Goal: Task Accomplishment & Management: Manage account settings

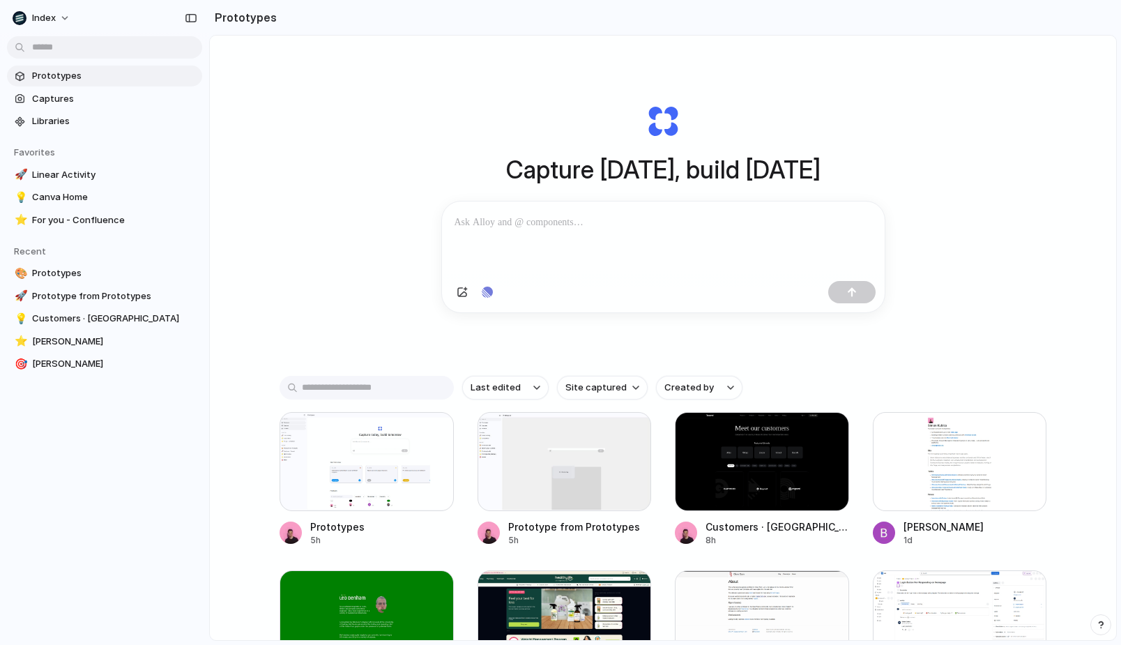
click at [536, 66] on div "Capture today, build tomorrow Clone web app Clone screenshot Start from existin…" at bounding box center [663, 208] width 558 height 312
click at [40, 7] on button "Index" at bounding box center [42, 18] width 70 height 22
click at [235, 82] on div "Settings Invite members Change theme Change workspace Sign out" at bounding box center [560, 322] width 1121 height 645
click at [36, 15] on span "Index" at bounding box center [44, 18] width 24 height 14
click at [40, 45] on span "Settings" at bounding box center [51, 50] width 38 height 14
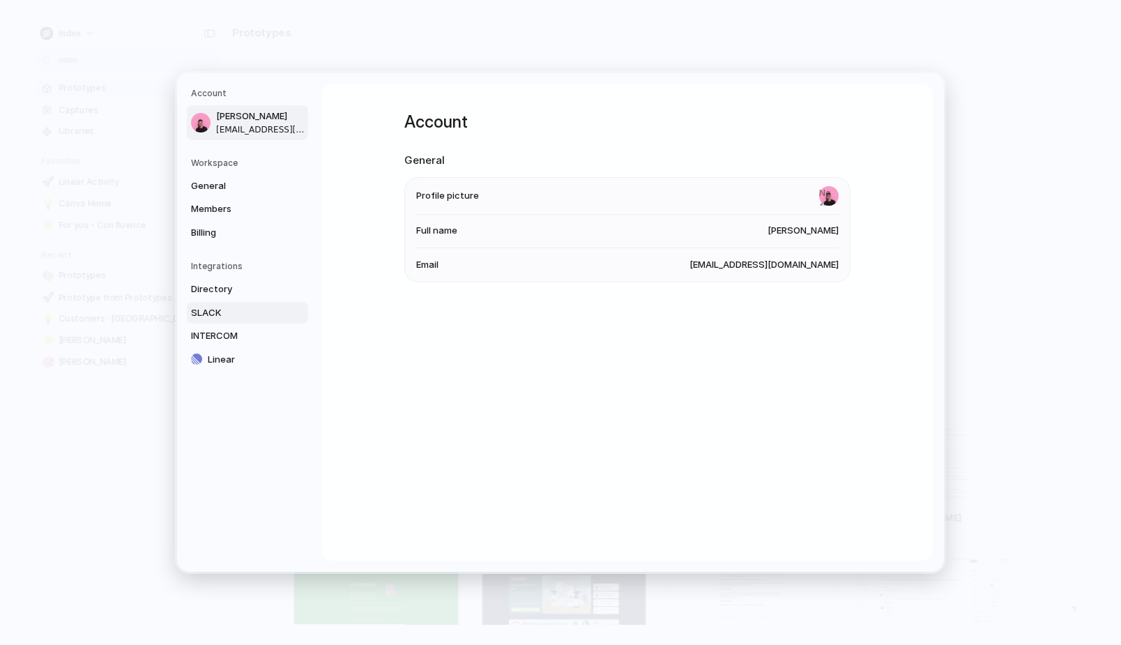
click at [243, 322] on link "SLACK" at bounding box center [247, 313] width 121 height 22
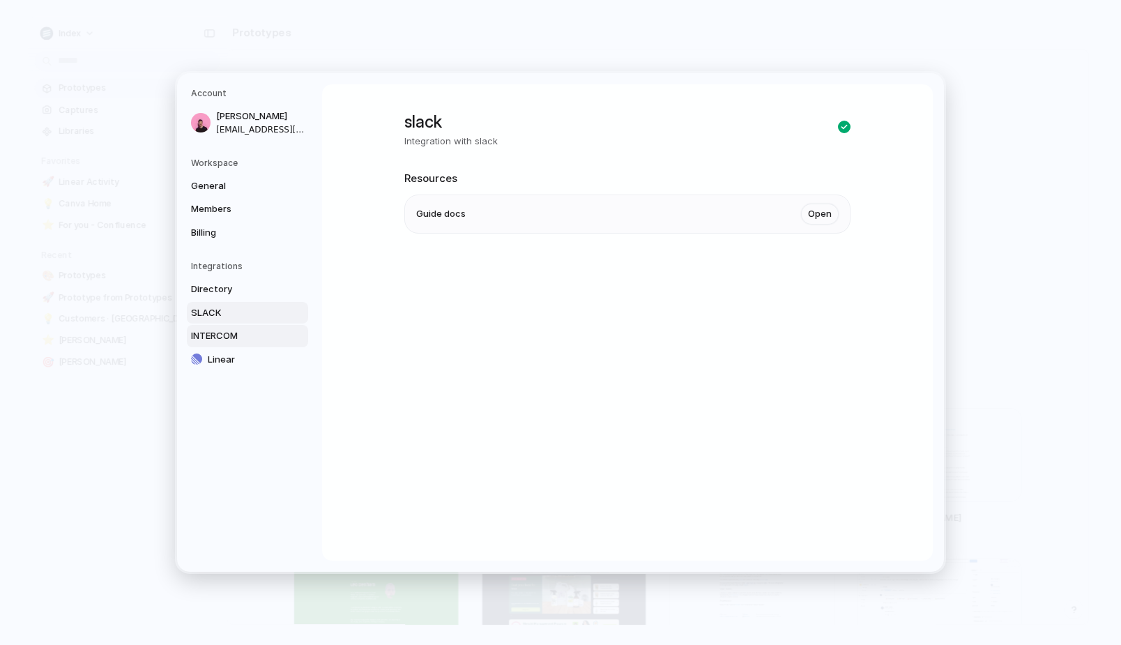
click at [241, 337] on span "INTERCOM" at bounding box center [235, 336] width 89 height 14
click at [240, 347] on div "Directory SLACK INTERCOM Linear" at bounding box center [249, 324] width 117 height 92
click at [240, 354] on span "Linear" at bounding box center [252, 360] width 89 height 14
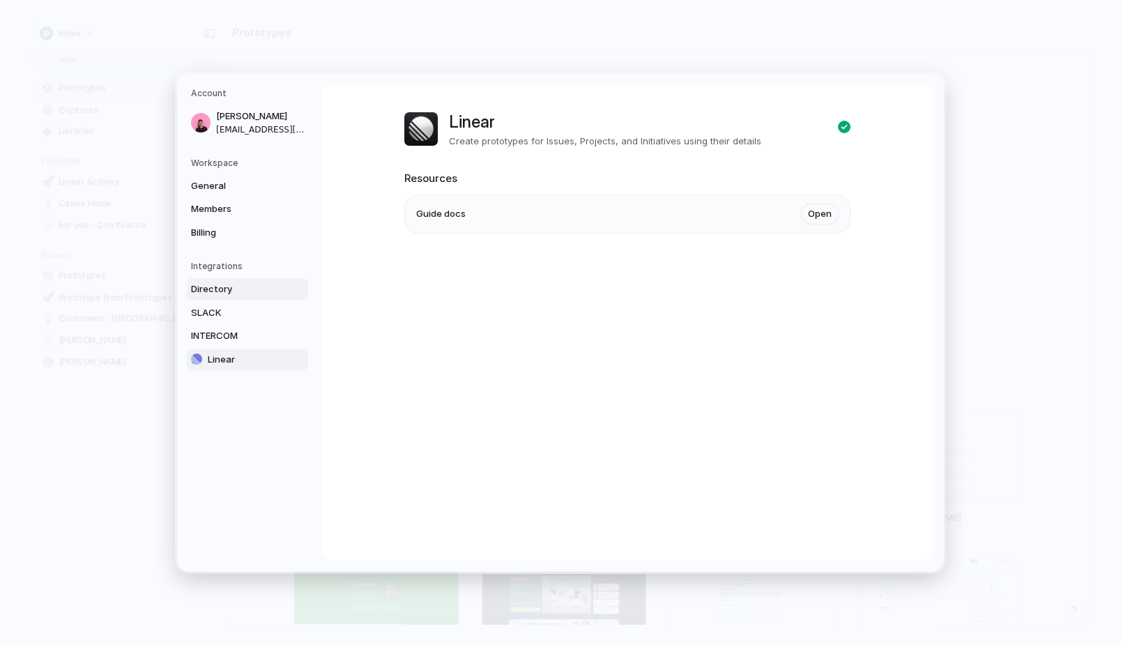
click at [243, 296] on span "Directory" at bounding box center [235, 289] width 89 height 14
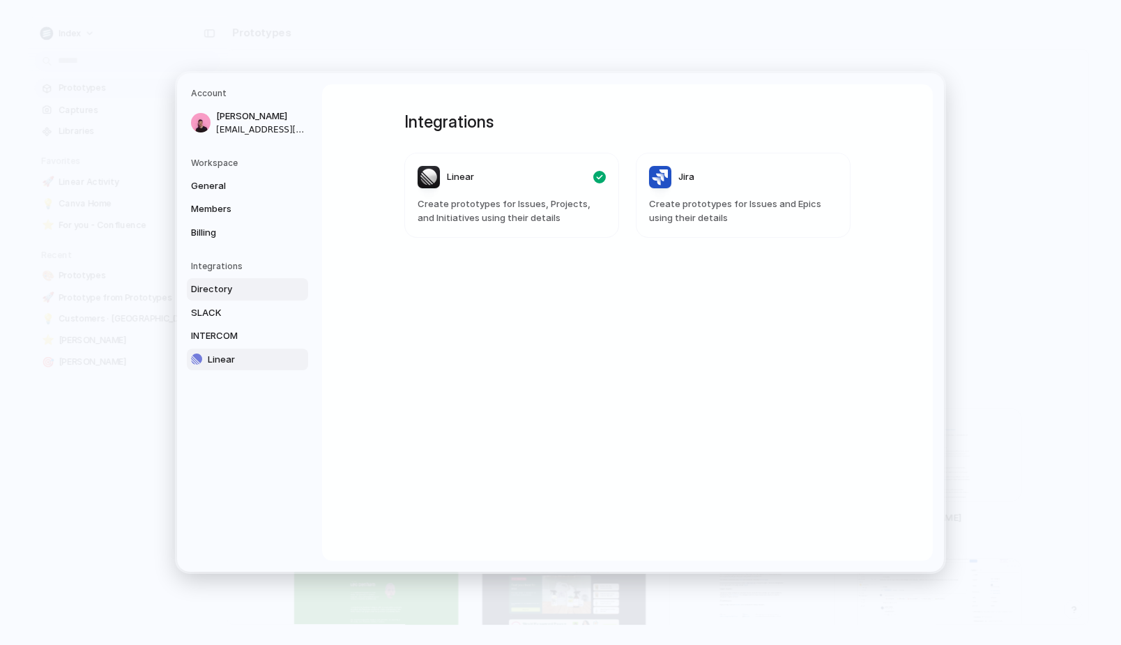
click at [237, 349] on link "Linear" at bounding box center [247, 360] width 121 height 22
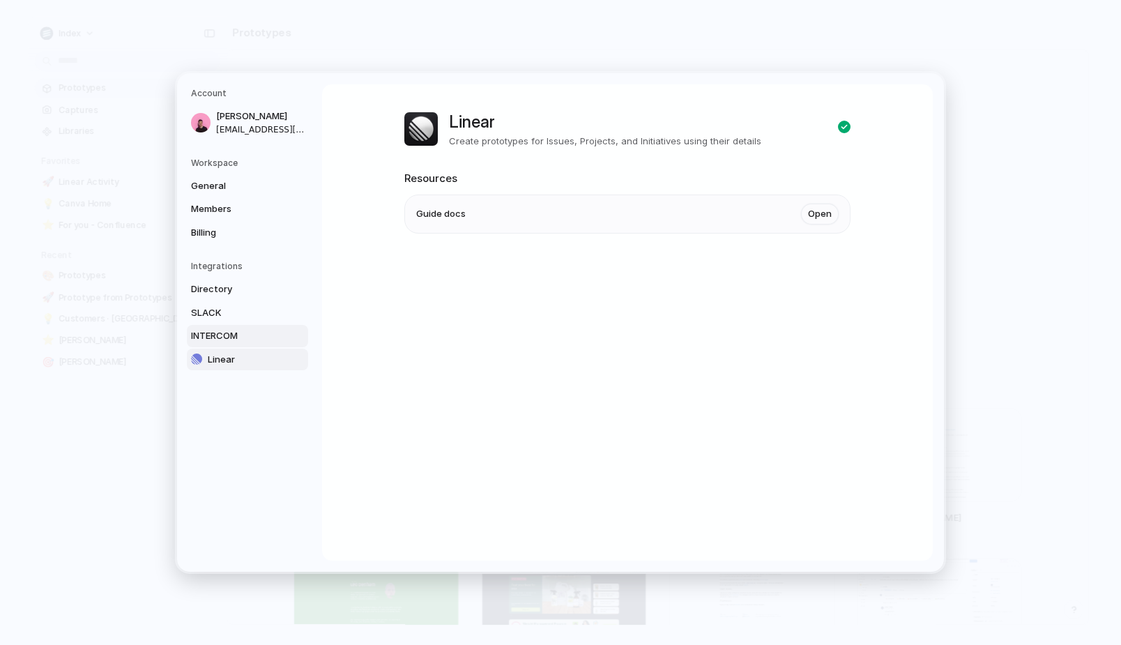
click at [246, 331] on span "INTERCOM" at bounding box center [235, 336] width 89 height 14
click at [249, 314] on span "SLACK" at bounding box center [235, 313] width 89 height 14
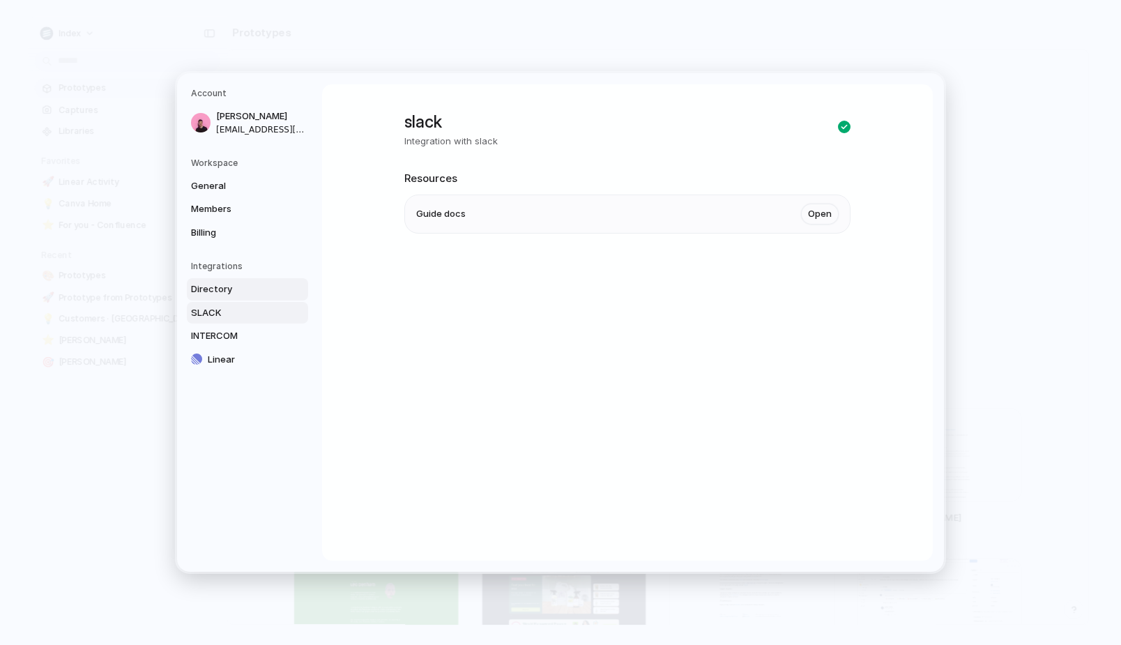
click at [249, 295] on span "Directory" at bounding box center [235, 289] width 89 height 14
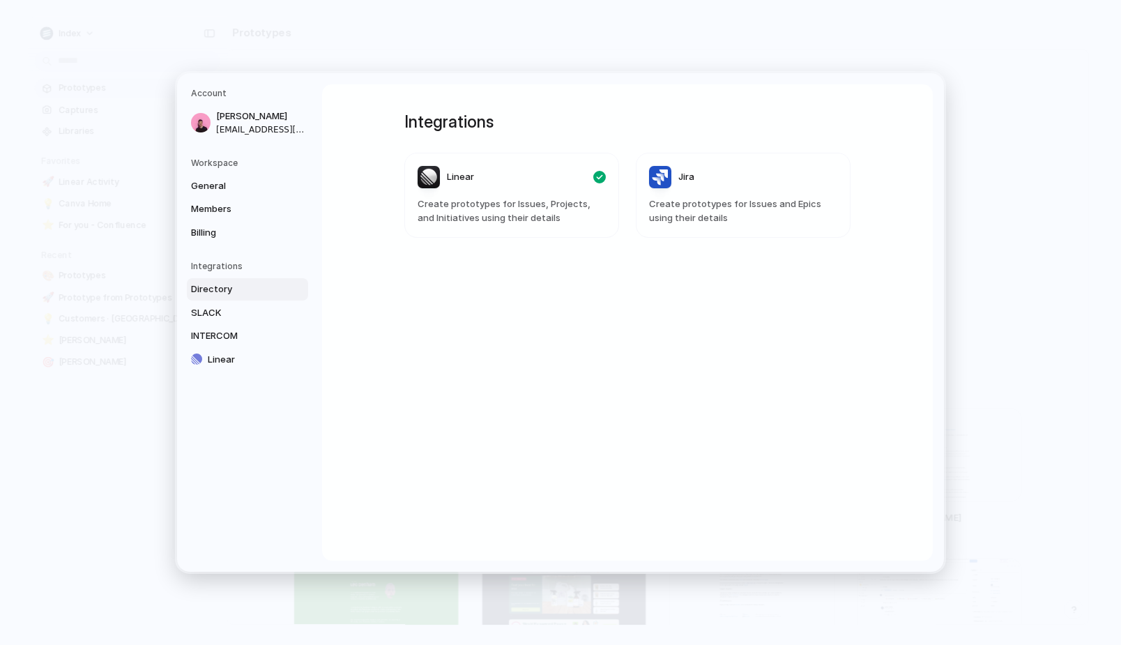
click at [503, 181] on header "Linear" at bounding box center [512, 177] width 188 height 22
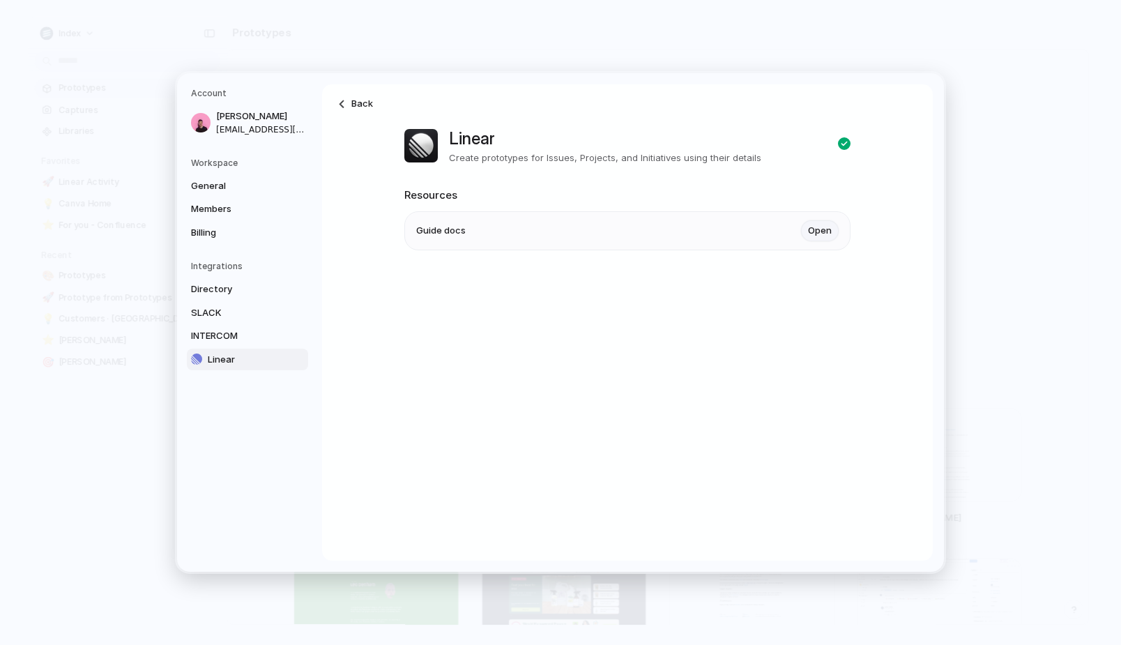
click at [831, 232] on link "Open" at bounding box center [820, 230] width 38 height 21
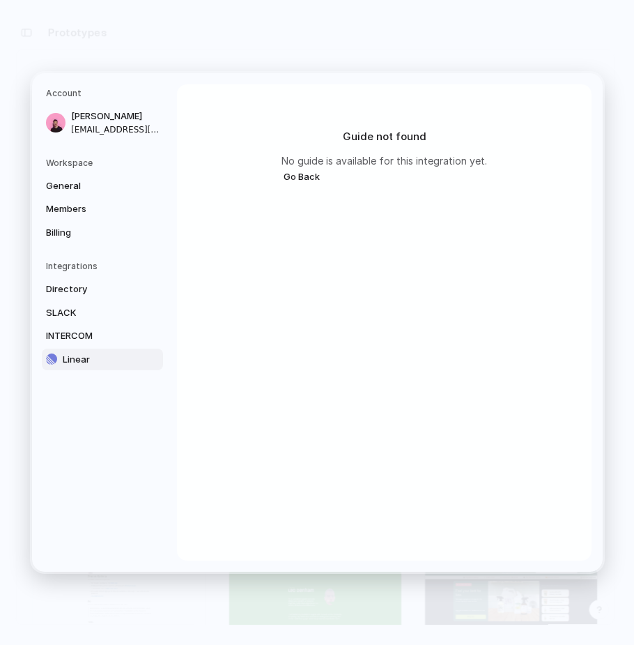
drag, startPoint x: 573, startPoint y: 326, endPoint x: 289, endPoint y: 165, distance: 326.6
click at [289, 165] on p "No guide is available for this integration yet." at bounding box center [385, 160] width 206 height 15
click at [289, 174] on button "Go Back" at bounding box center [302, 177] width 40 height 18
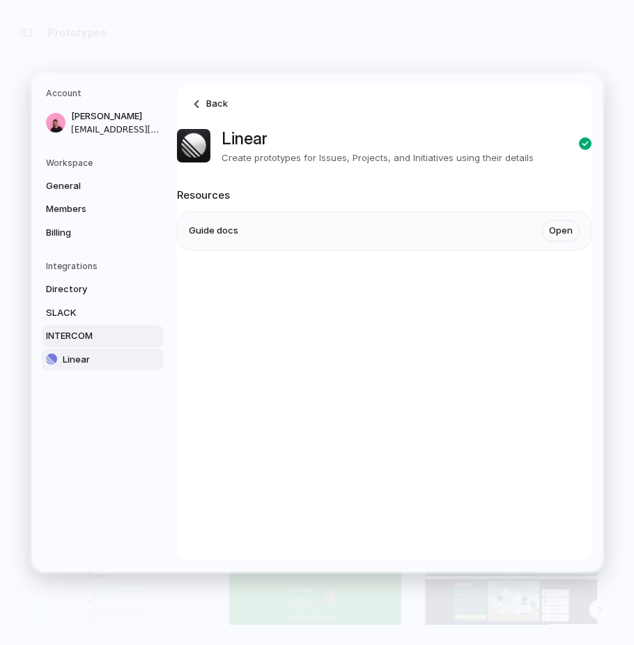
drag, startPoint x: 289, startPoint y: 165, endPoint x: 103, endPoint y: 338, distance: 254.5
click at [103, 338] on span "INTERCOM" at bounding box center [90, 336] width 89 height 14
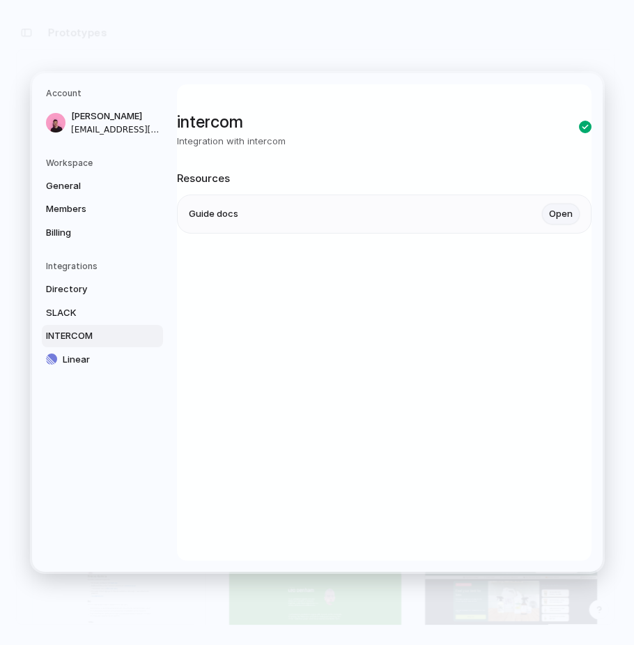
drag, startPoint x: 103, startPoint y: 338, endPoint x: 553, endPoint y: 212, distance: 467.0
click at [553, 212] on link "Open" at bounding box center [561, 214] width 38 height 21
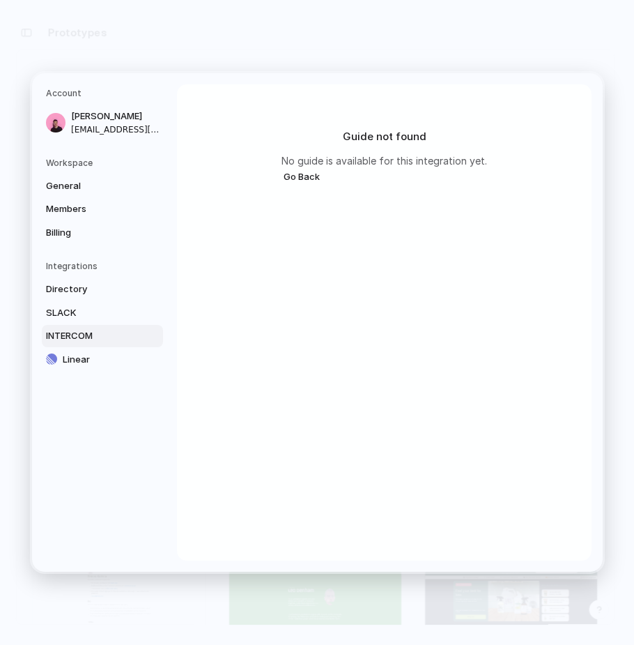
click at [68, 303] on link "SLACK" at bounding box center [102, 313] width 121 height 22
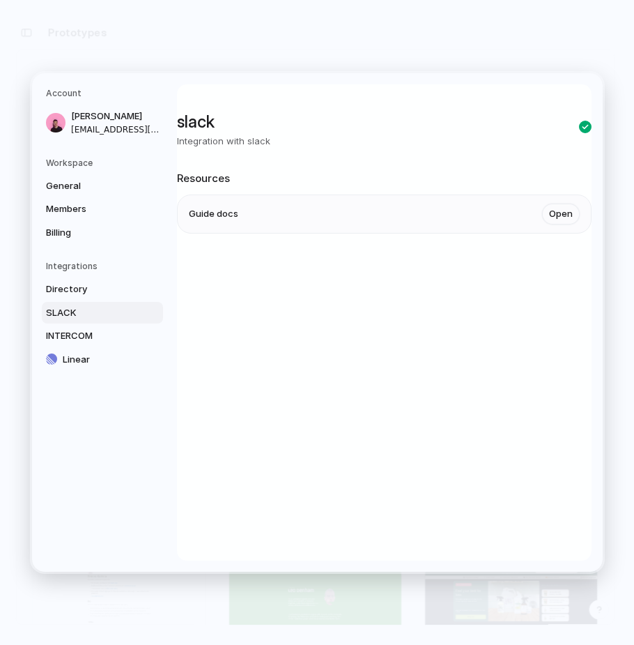
click at [87, 288] on span "Directory" at bounding box center [90, 289] width 89 height 14
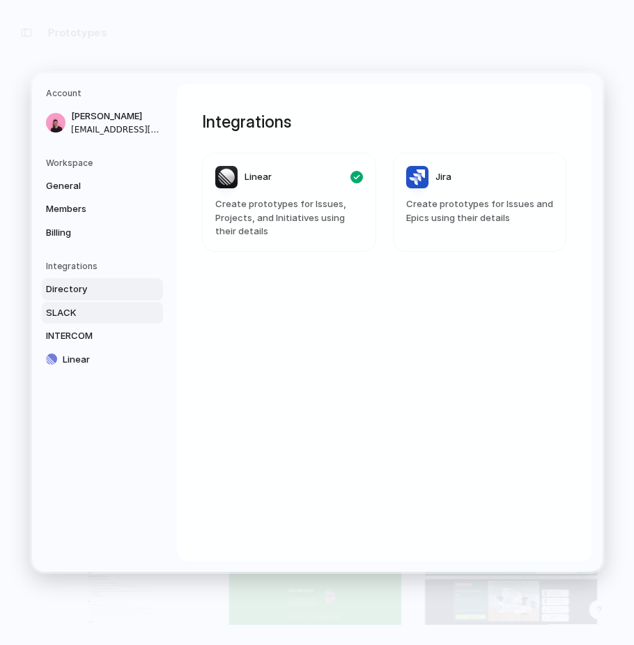
drag, startPoint x: 553, startPoint y: 212, endPoint x: 80, endPoint y: 312, distance: 483.2
click at [80, 312] on span "SLACK" at bounding box center [90, 313] width 89 height 14
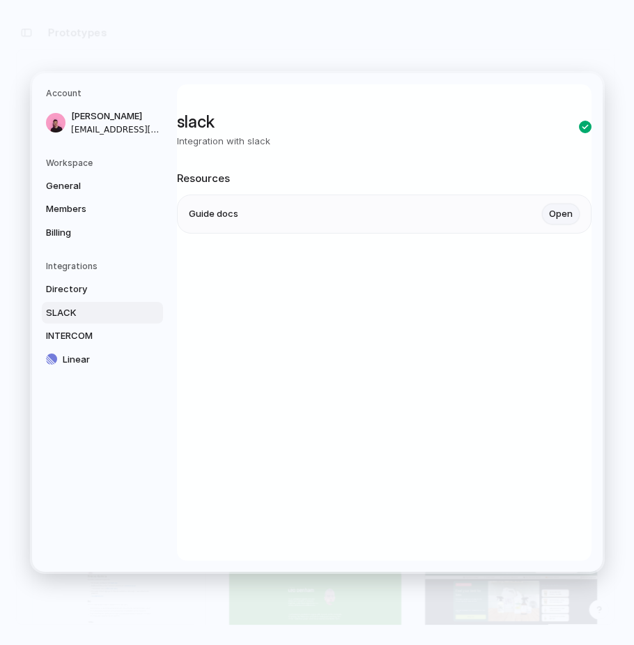
click at [557, 211] on link "Open" at bounding box center [561, 214] width 38 height 21
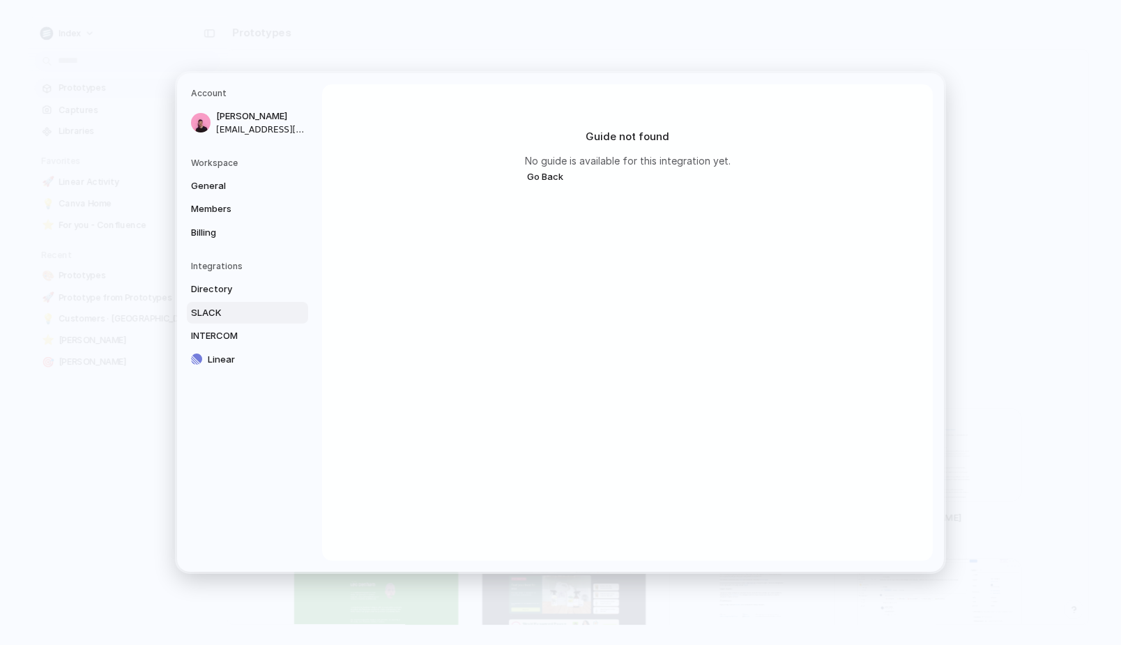
click at [533, 178] on button "Go Back" at bounding box center [545, 177] width 40 height 18
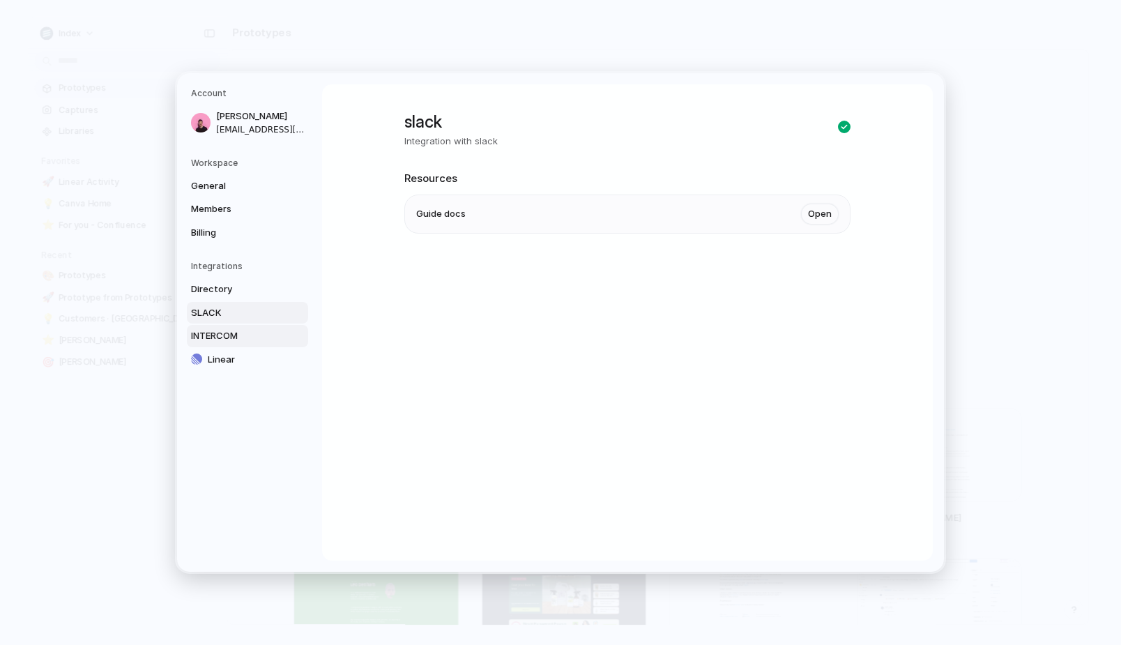
click at [224, 339] on span "INTERCOM" at bounding box center [235, 336] width 89 height 14
click at [224, 353] on span "Linear" at bounding box center [252, 360] width 89 height 14
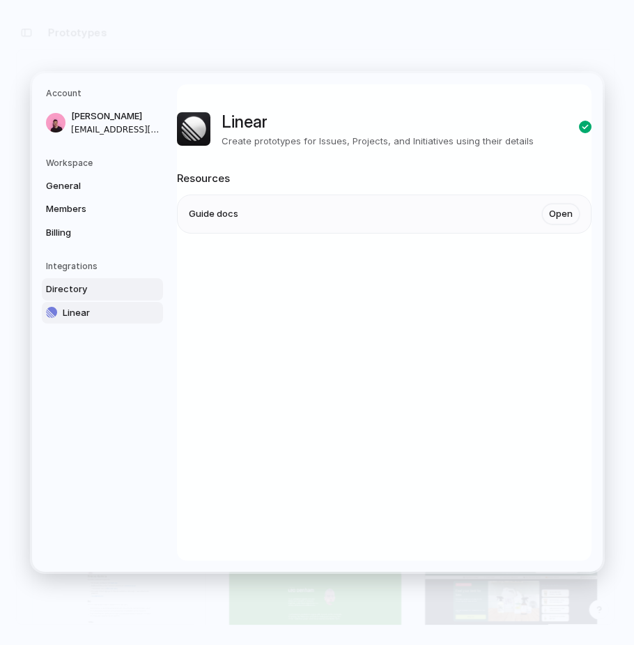
click at [116, 297] on link "Directory" at bounding box center [102, 289] width 121 height 22
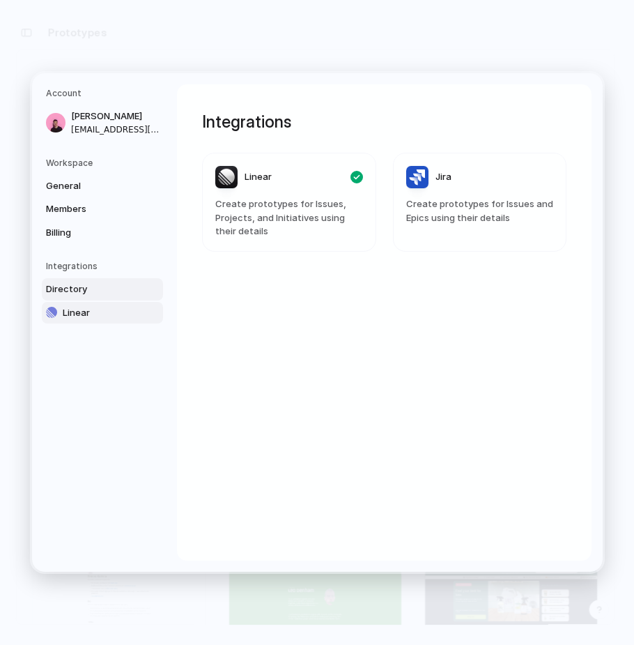
click at [111, 309] on span "Linear" at bounding box center [107, 313] width 89 height 14
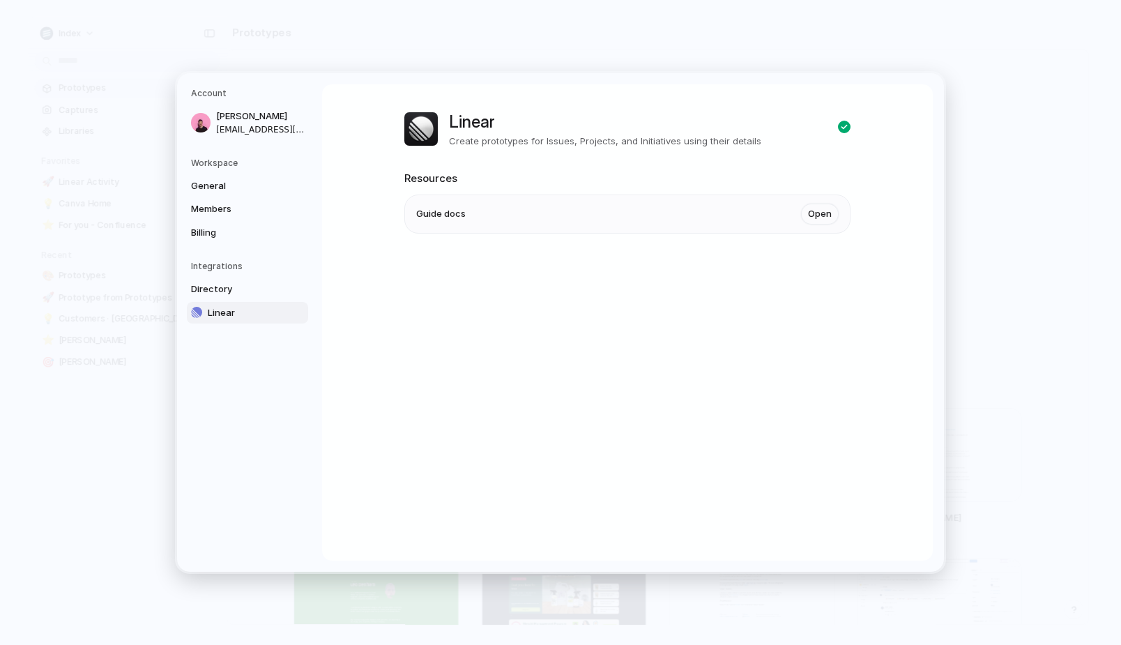
click at [216, 303] on link "Linear" at bounding box center [247, 313] width 121 height 22
click at [233, 289] on span "Directory" at bounding box center [235, 289] width 89 height 14
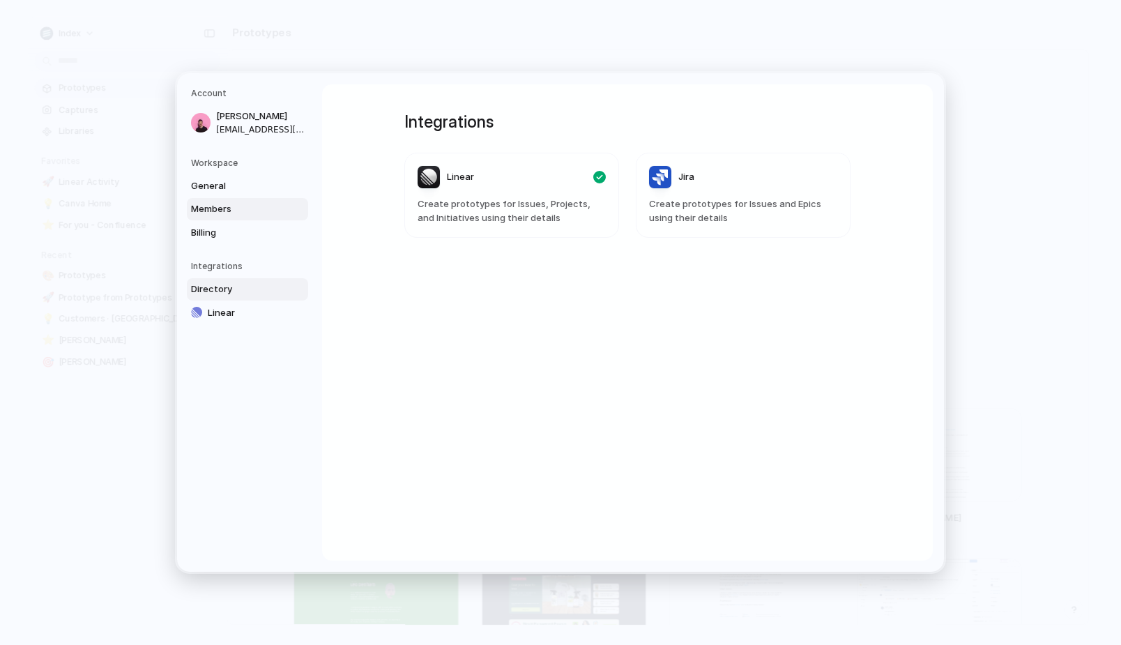
click at [238, 207] on span "Members" at bounding box center [235, 209] width 89 height 14
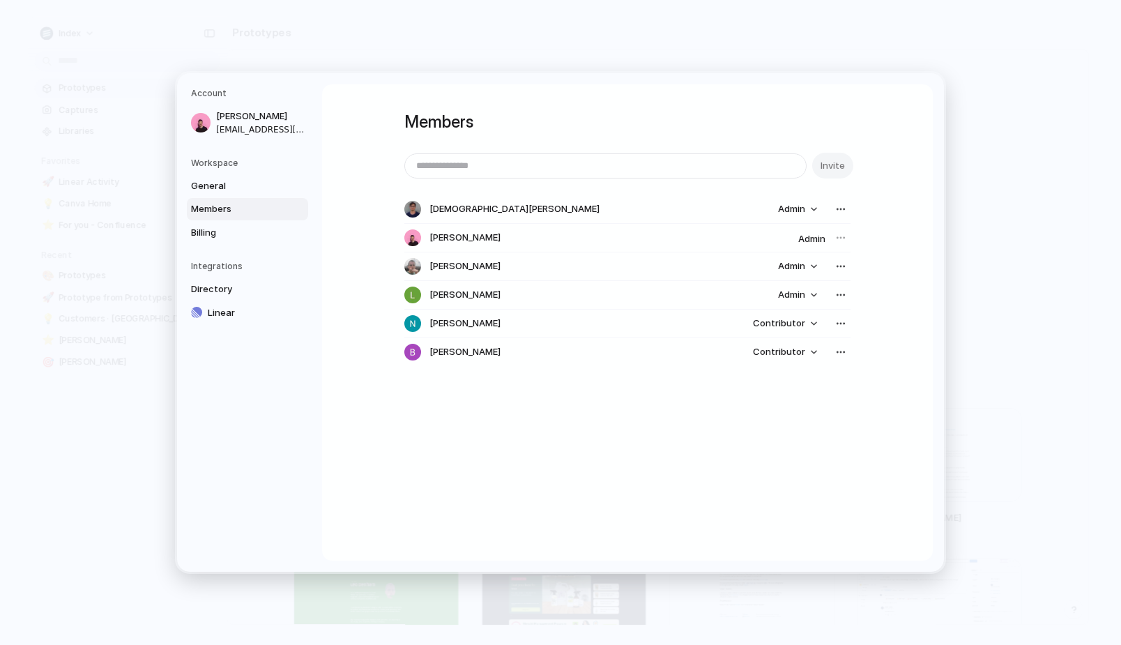
click at [229, 262] on h5 "Integrations" at bounding box center [249, 266] width 117 height 13
click at [229, 280] on link "Directory" at bounding box center [247, 289] width 121 height 22
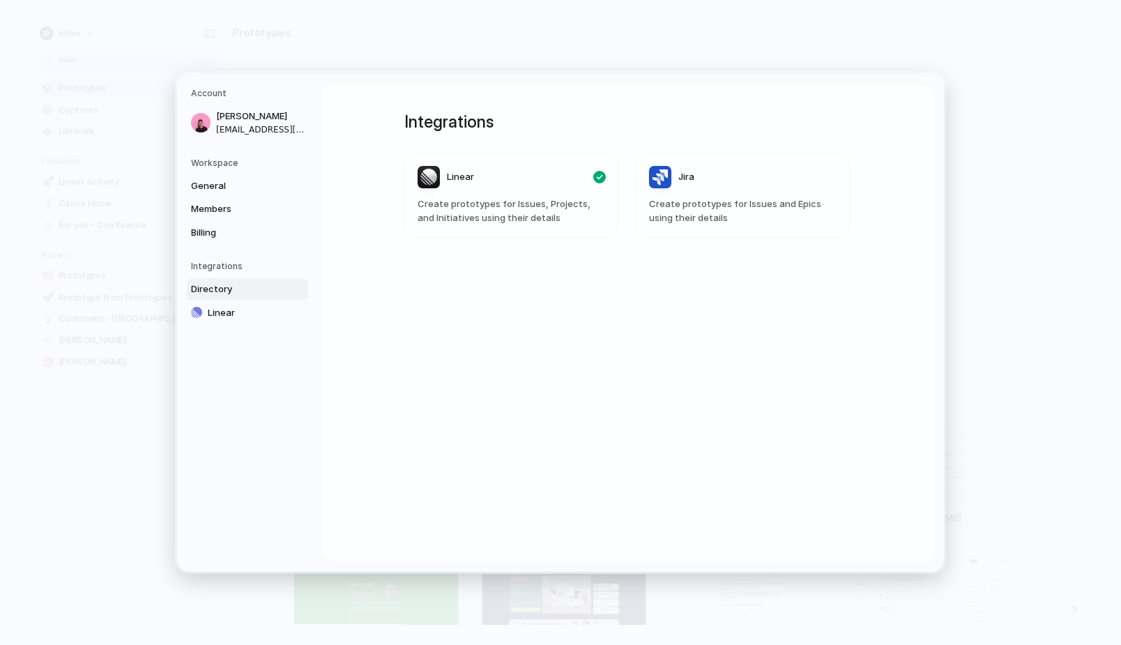
click at [231, 298] on link "Directory" at bounding box center [247, 289] width 121 height 22
click at [231, 306] on span "Linear" at bounding box center [252, 313] width 89 height 14
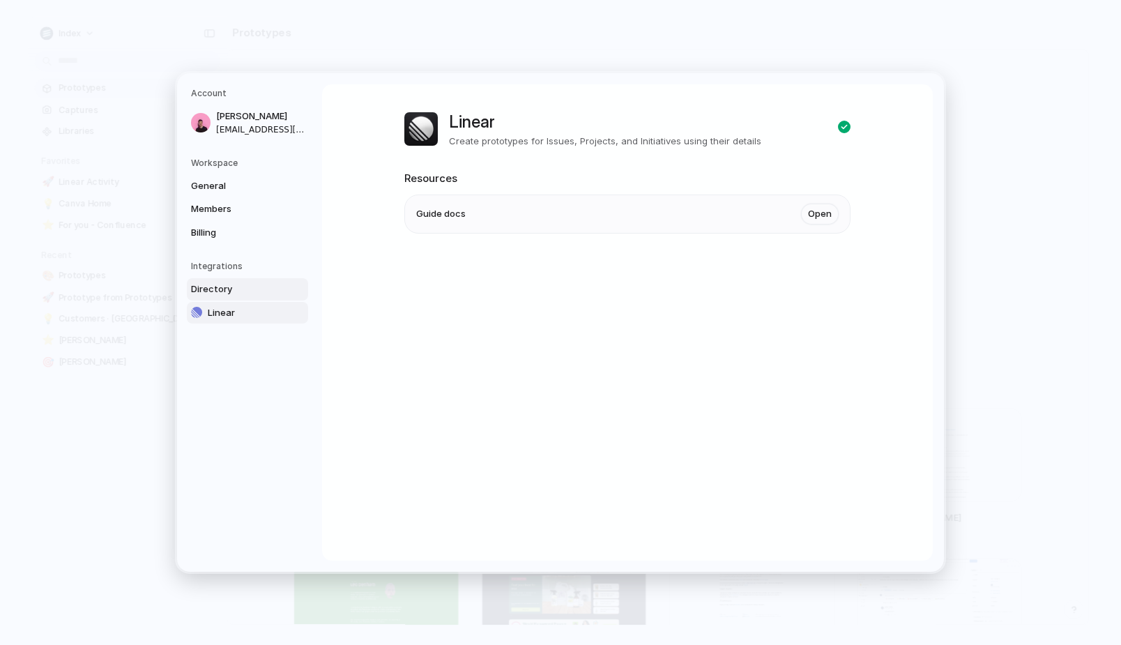
click at [244, 289] on span "Directory" at bounding box center [235, 289] width 89 height 14
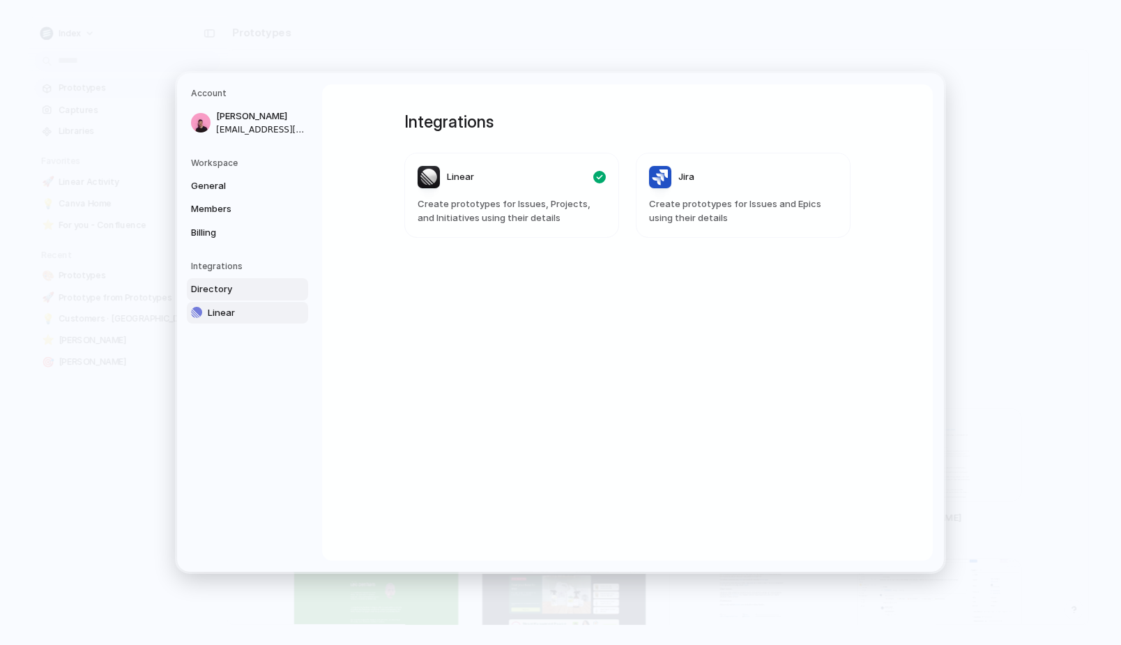
click at [242, 314] on span "Linear" at bounding box center [252, 313] width 89 height 14
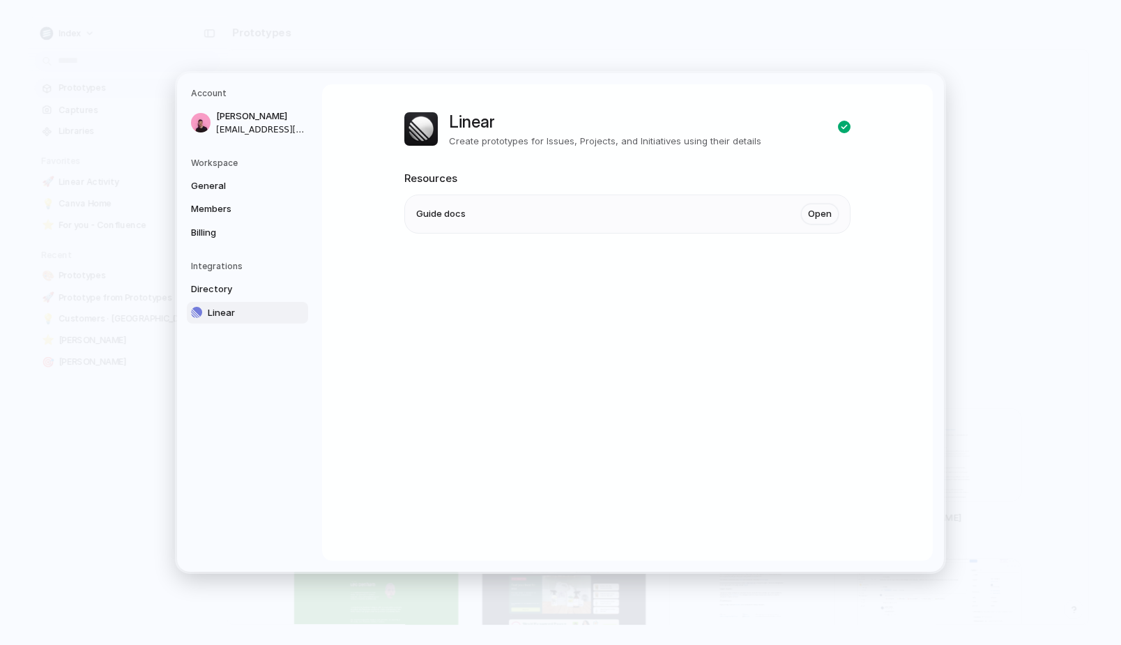
click at [250, 302] on link "Linear" at bounding box center [247, 313] width 121 height 22
click at [263, 282] on span "Directory" at bounding box center [235, 289] width 89 height 14
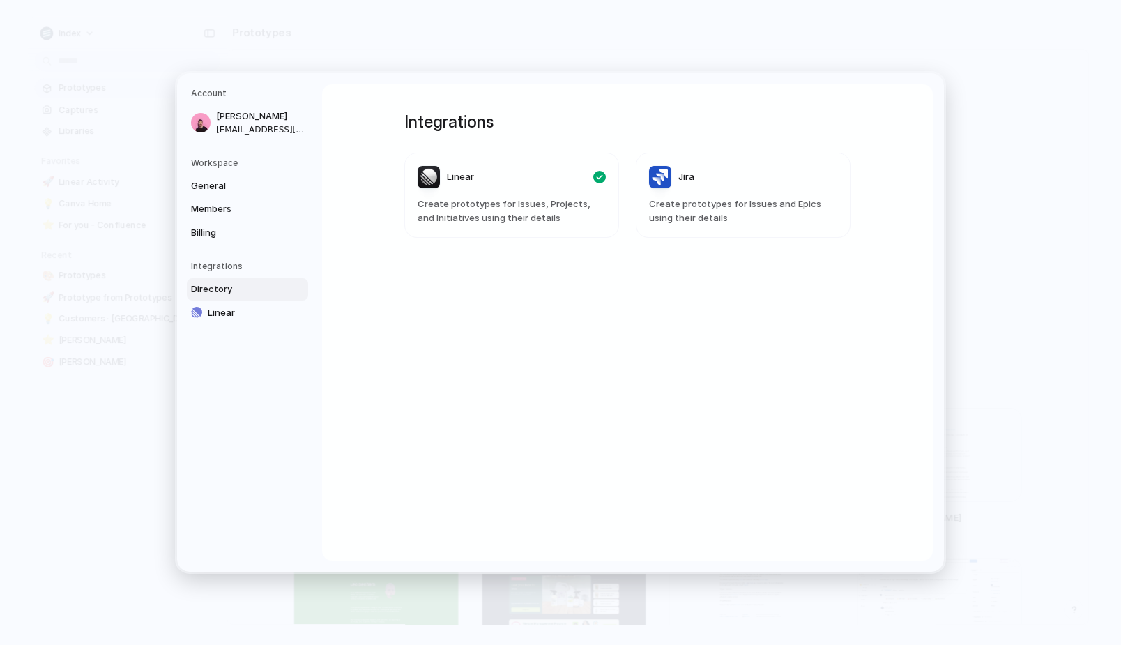
click at [515, 199] on span "Create prototypes for Issues, Projects, and Initiatives using their details" at bounding box center [512, 210] width 188 height 27
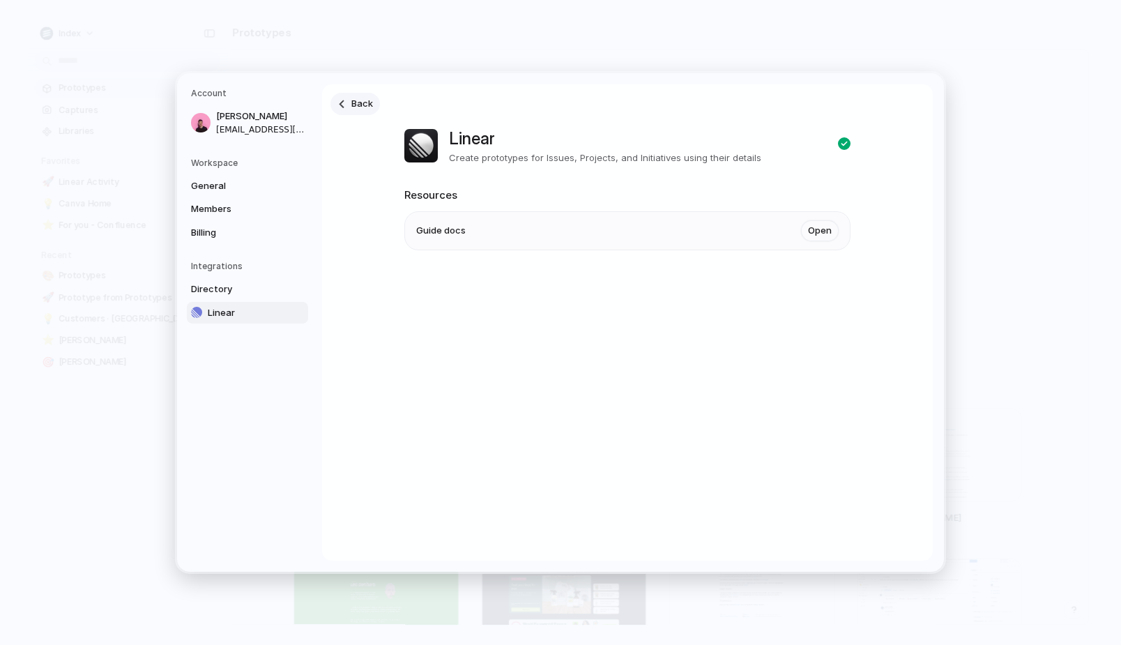
click at [358, 106] on span "Back" at bounding box center [362, 104] width 22 height 14
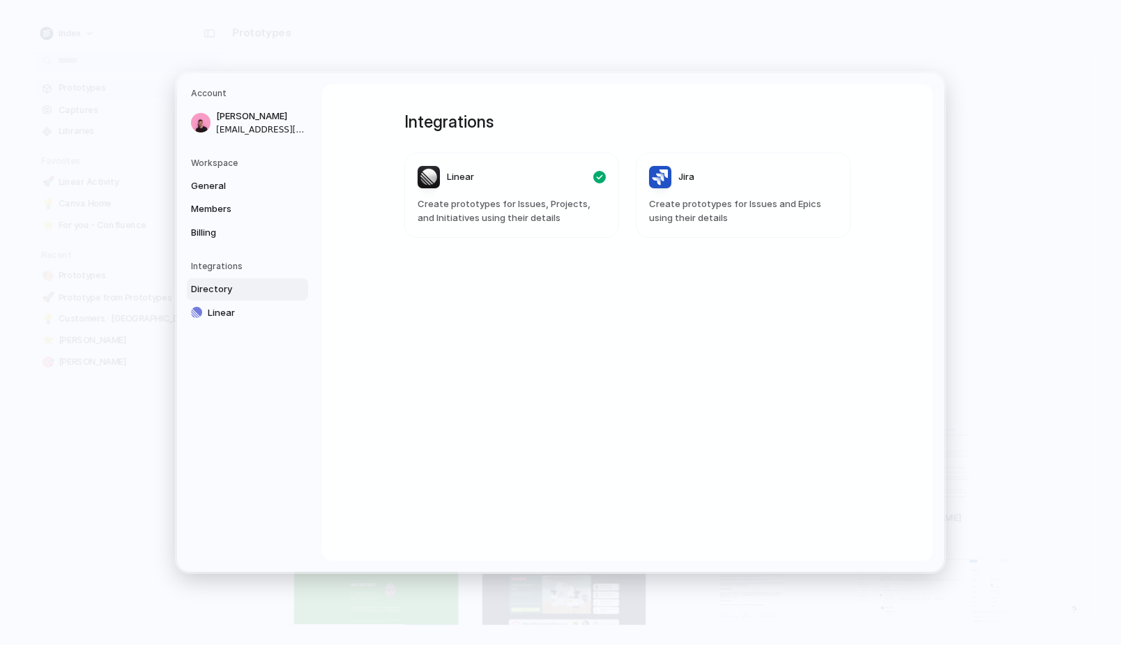
click at [634, 198] on span "Create prototypes for Issues and Epics using their details" at bounding box center [743, 210] width 188 height 27
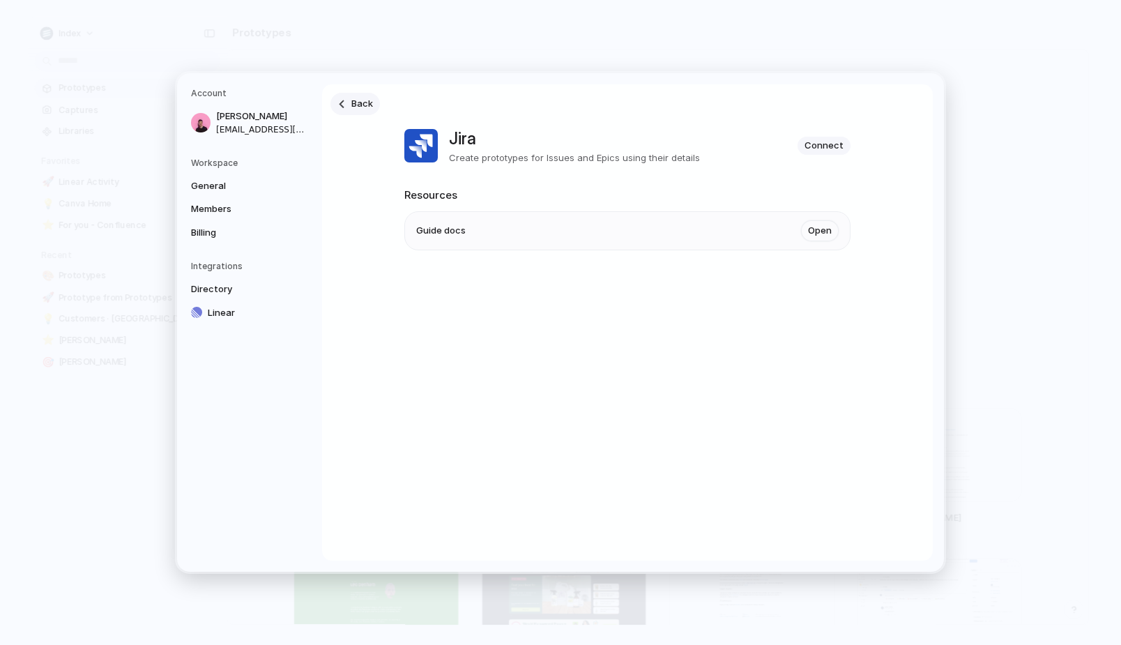
click at [358, 108] on span "Back" at bounding box center [362, 104] width 22 height 14
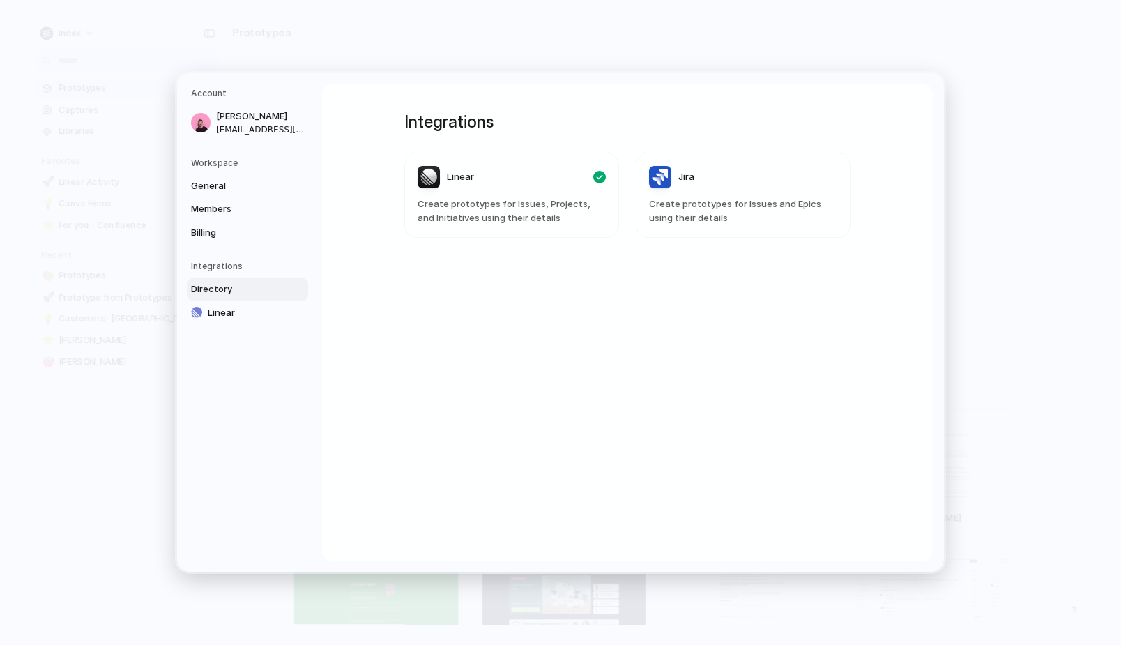
click at [450, 181] on span "Linear" at bounding box center [460, 177] width 27 height 14
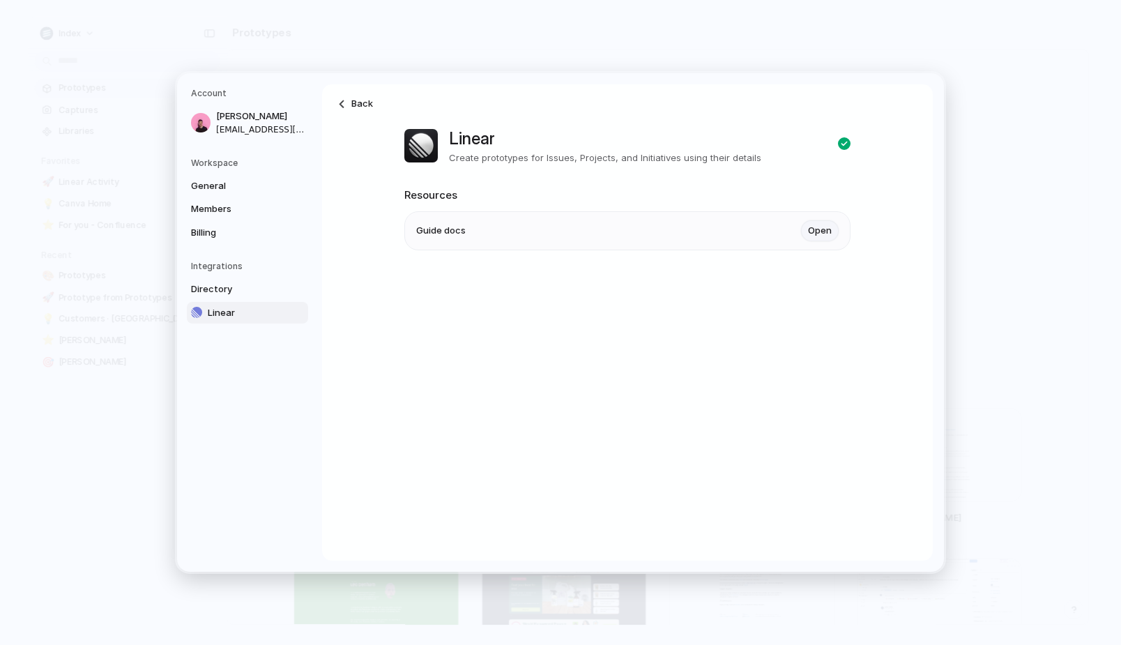
click at [634, 235] on link "Open" at bounding box center [820, 230] width 38 height 21
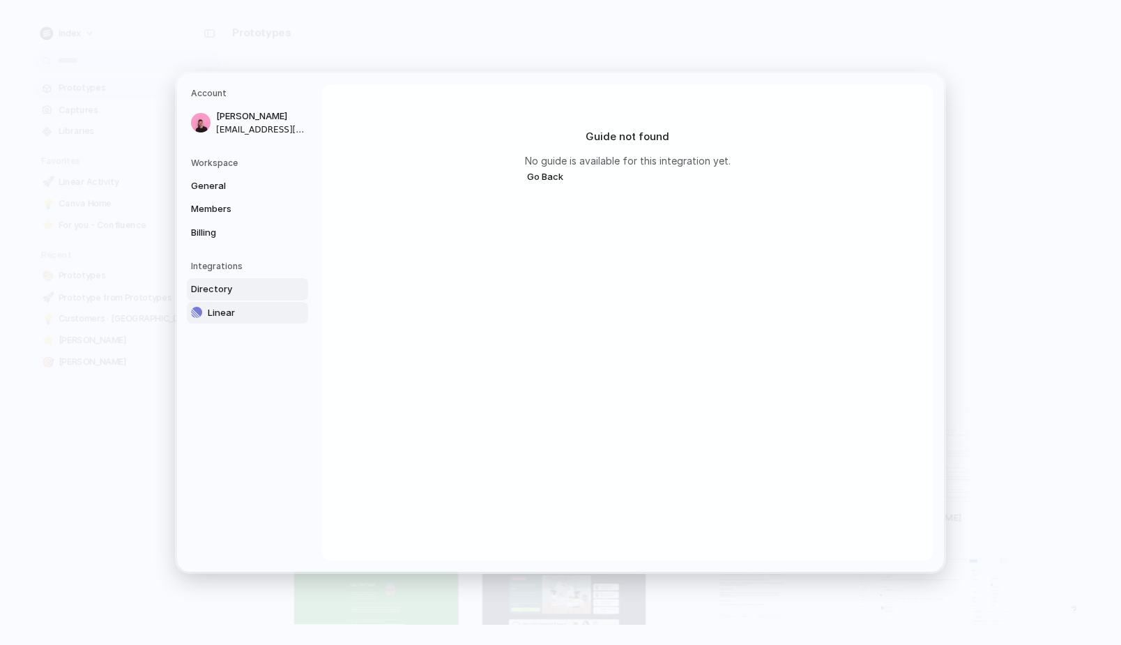
click at [215, 293] on span "Directory" at bounding box center [235, 289] width 89 height 14
